Goal: Transaction & Acquisition: Purchase product/service

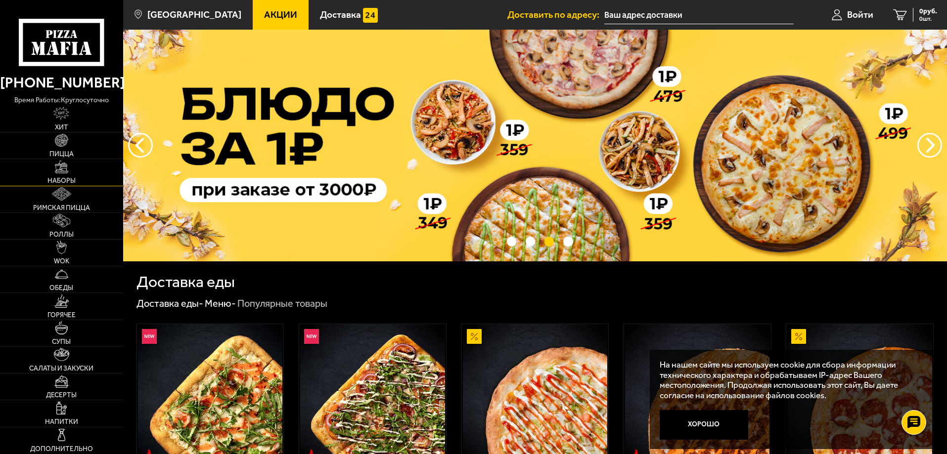
click at [61, 174] on link "Наборы" at bounding box center [61, 172] width 123 height 26
